Goal: Navigation & Orientation: Find specific page/section

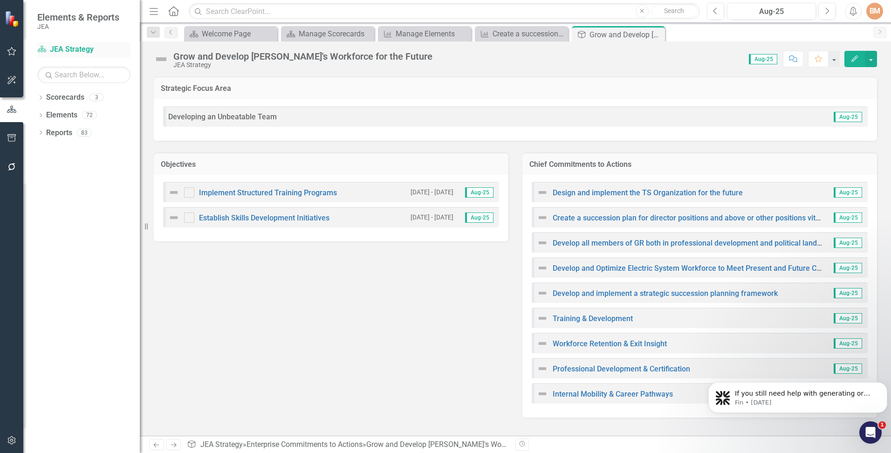
click at [57, 50] on link "Scorecard JEA Strategy" at bounding box center [83, 49] width 93 height 11
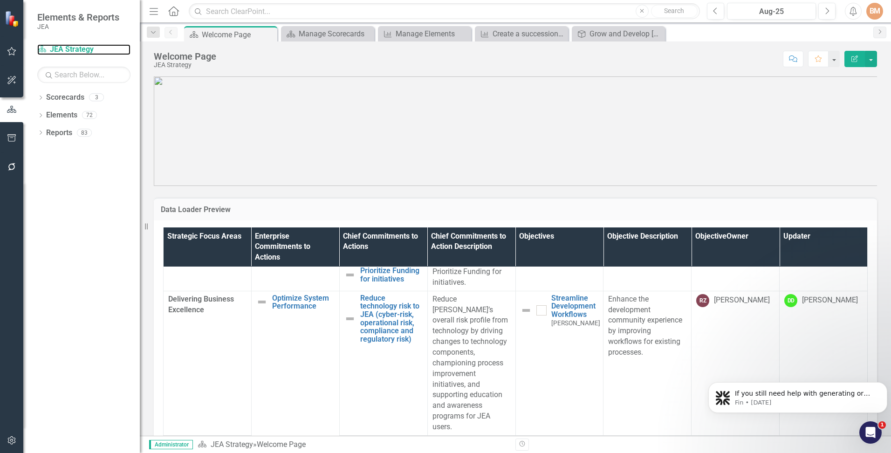
scroll to position [699, 0]
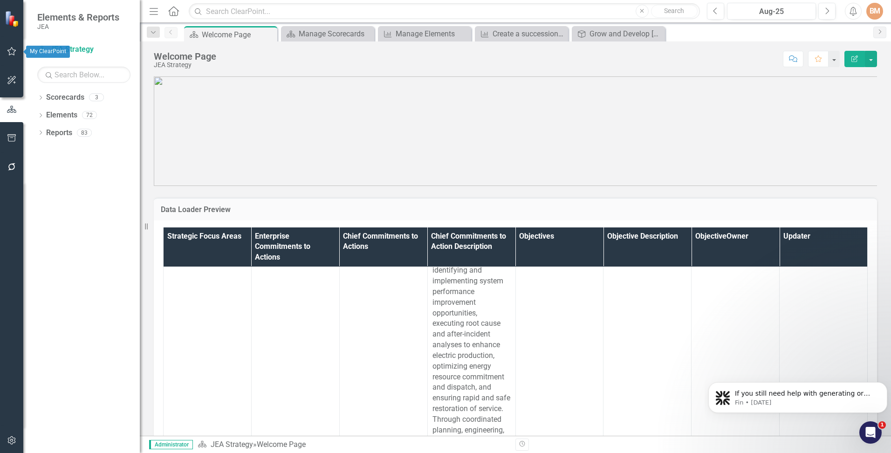
click at [11, 55] on button "button" at bounding box center [11, 52] width 21 height 20
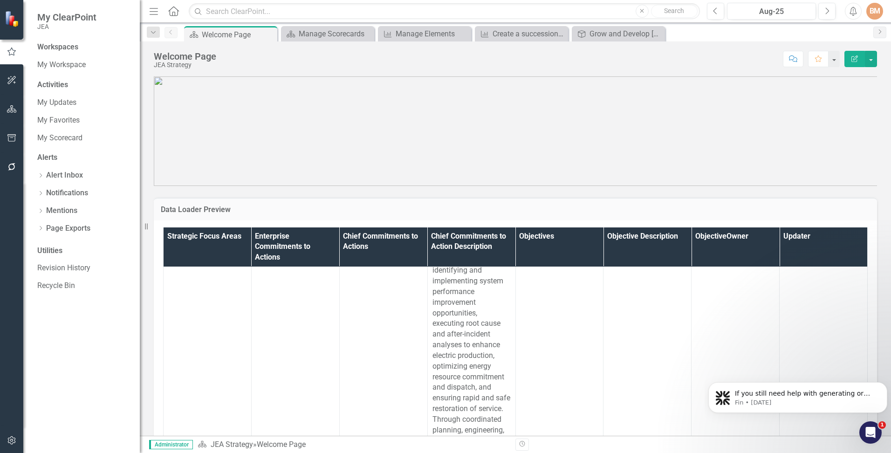
click at [13, 78] on icon "button" at bounding box center [11, 80] width 8 height 8
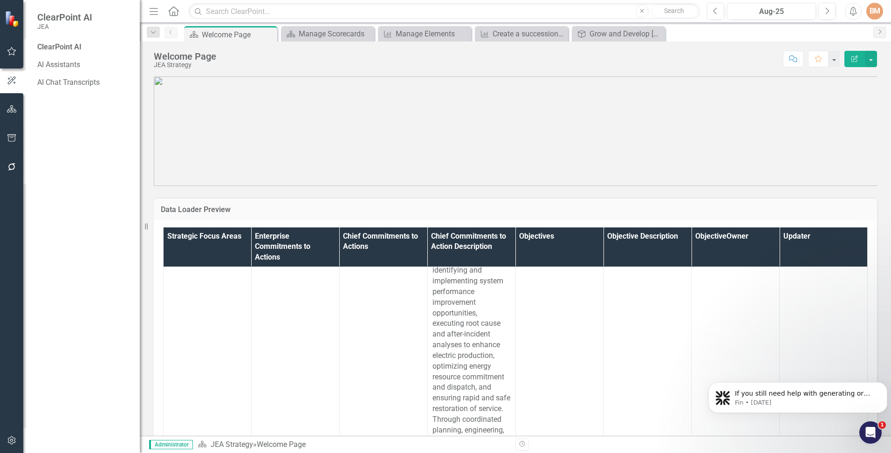
click at [7, 110] on icon "button" at bounding box center [12, 108] width 10 height 7
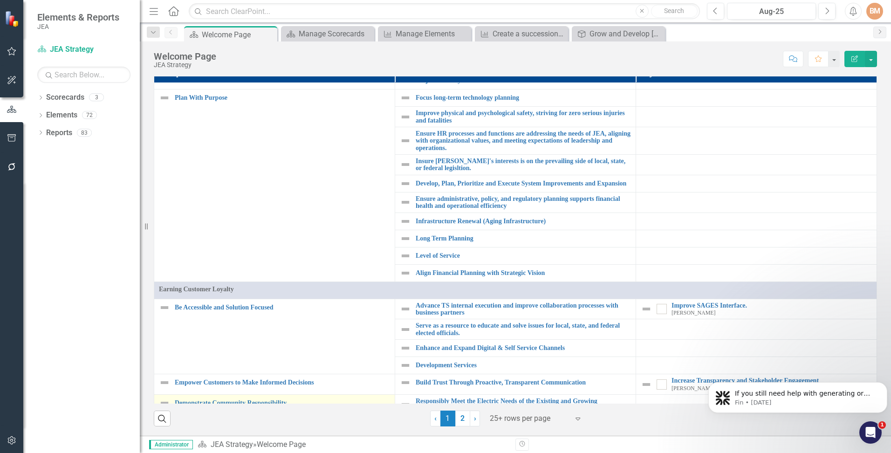
scroll to position [256, 0]
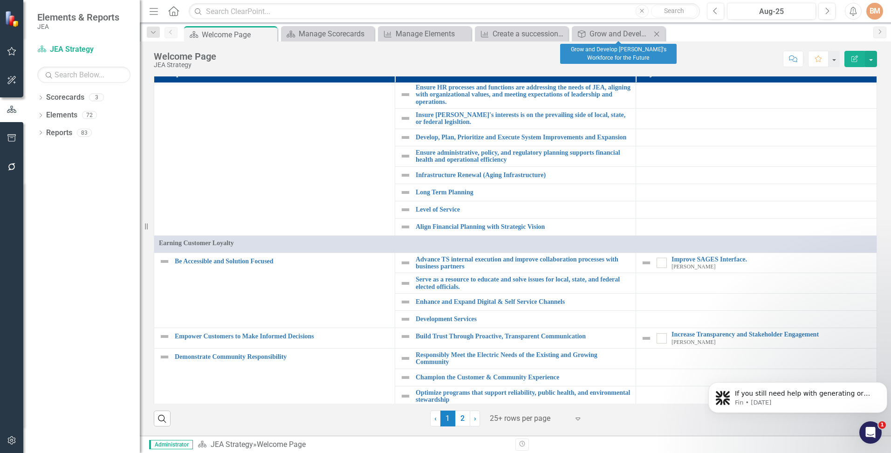
click at [616, 27] on div "Enterprise Commitments to Action Grow and Develop JEA's Workforce for the Futur…" at bounding box center [618, 33] width 93 height 15
click at [600, 38] on div "Grow and Develop [PERSON_NAME]'s Workforce for the Future" at bounding box center [621, 34] width 62 height 12
click at [526, 36] on div "Create a succession plan for director positions and above or other positions vi…" at bounding box center [524, 34] width 62 height 12
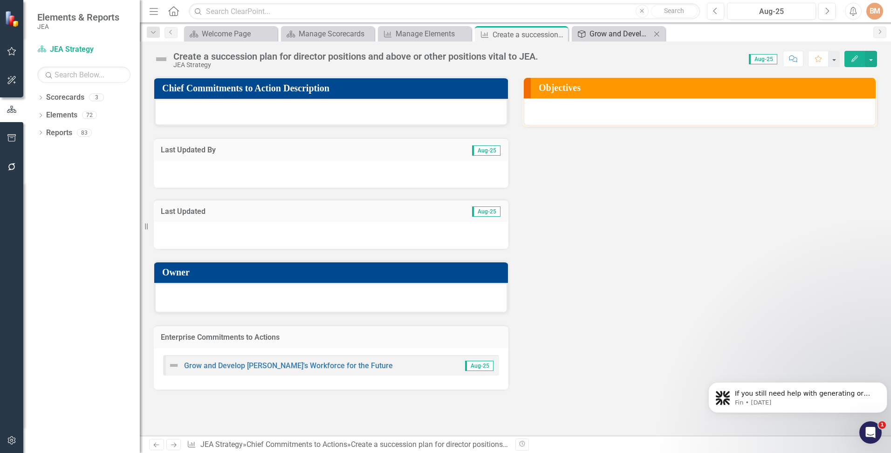
click at [590, 35] on div "Grow and Develop [PERSON_NAME]'s Workforce for the Future" at bounding box center [621, 34] width 62 height 12
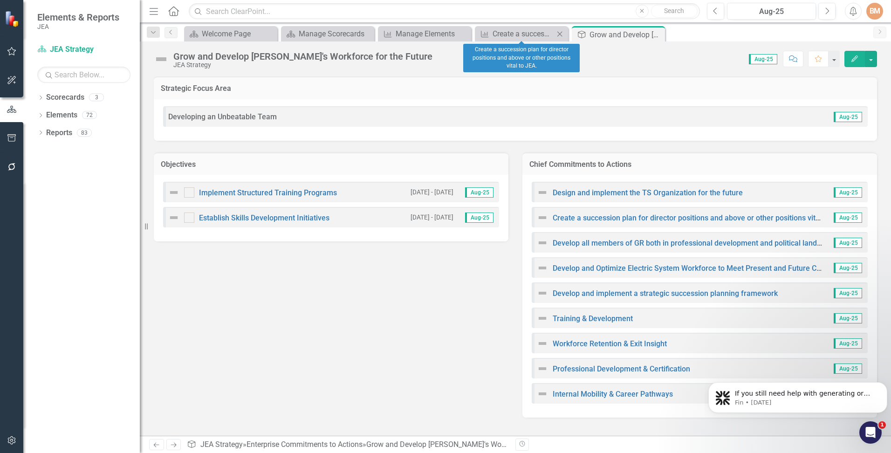
click at [559, 35] on icon "Close" at bounding box center [559, 33] width 9 height 7
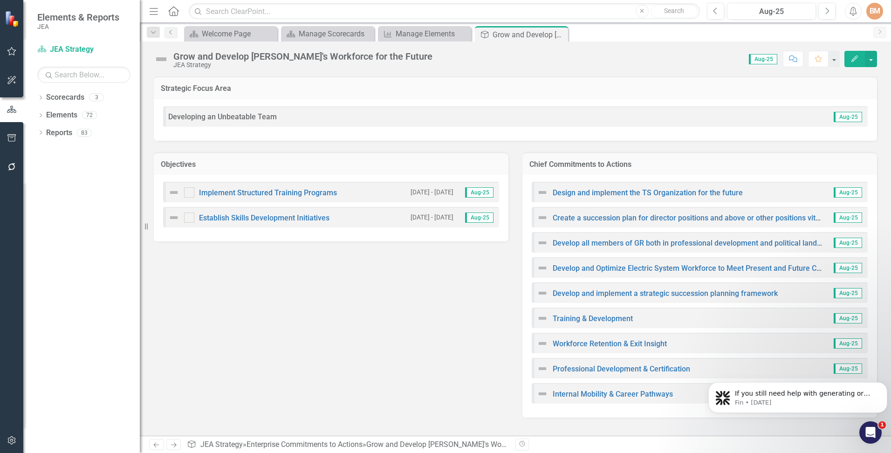
click at [0, 0] on icon "Close" at bounding box center [0, 0] width 0 height 0
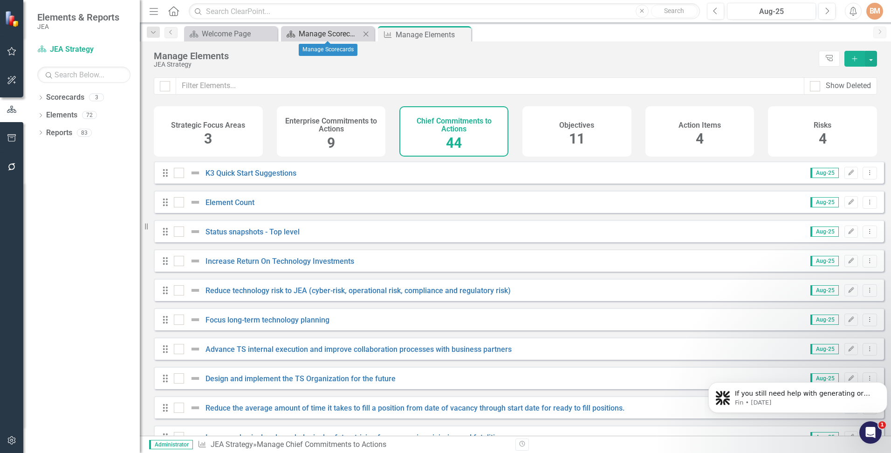
click at [321, 31] on div "Manage Scorecards" at bounding box center [330, 34] width 62 height 12
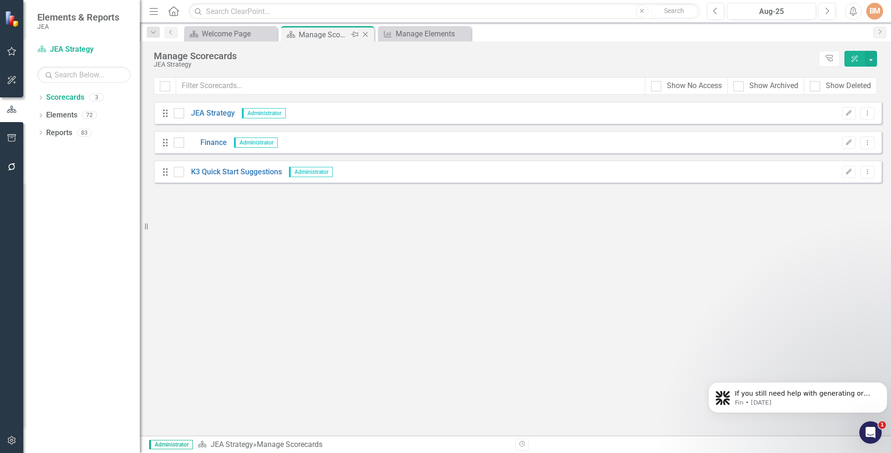
click at [366, 34] on icon at bounding box center [365, 34] width 5 height 5
